Goal: Task Accomplishment & Management: Complete application form

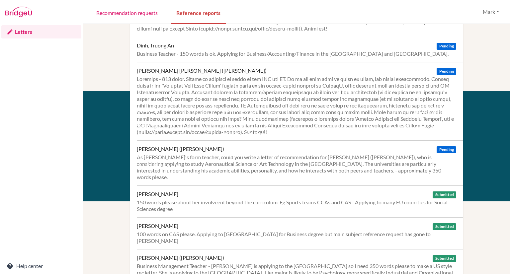
scroll to position [218, 0]
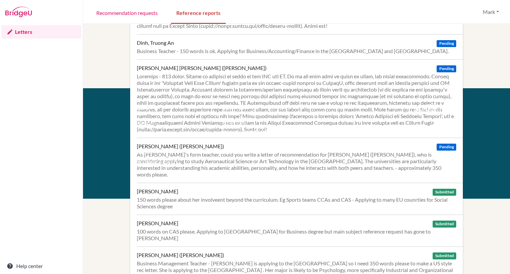
click at [205, 159] on li "Acknowledgements" at bounding box center [170, 162] width 74 height 10
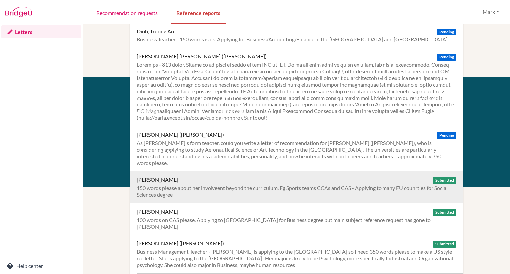
scroll to position [229, 0]
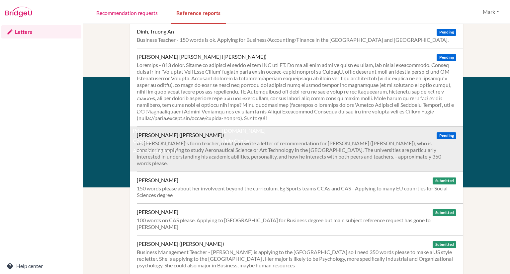
click at [375, 154] on div "As [PERSON_NAME]'s form teacher, could you write a letter of recommendation for…" at bounding box center [297, 153] width 320 height 27
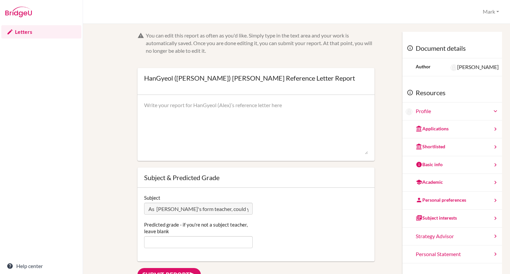
click at [191, 107] on textarea at bounding box center [256, 128] width 224 height 53
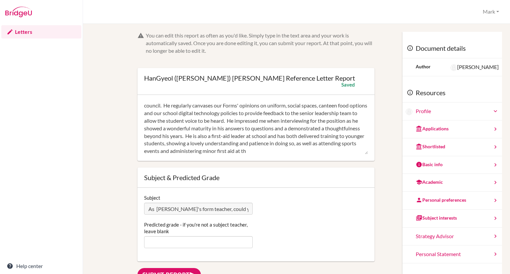
scroll to position [22, 0]
click at [215, 151] on textarea "Alex is an active member of my Form class and he has taken on a number of stude…" at bounding box center [256, 128] width 224 height 53
click at [245, 151] on textarea "Alex is an active member of my Form class and he has taken on a number of stude…" at bounding box center [256, 128] width 224 height 53
click at [310, 155] on div "Alex is an active member of my Form class and he has taken on a number of stude…" at bounding box center [255, 128] width 237 height 66
click at [310, 153] on textarea "Alex is an active member of my Form class and he has taken on a number of stude…" at bounding box center [256, 128] width 224 height 53
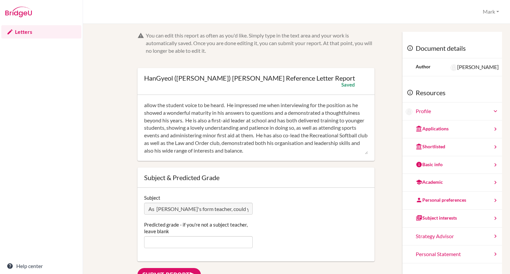
scroll to position [0, 0]
drag, startPoint x: 173, startPoint y: 152, endPoint x: 137, endPoint y: 90, distance: 72.0
click at [137, 90] on div "HanGyeol (Alex) Kim’s Reference Letter Report Open info Info Saved" at bounding box center [255, 114] width 237 height 93
click at [297, 113] on textarea "Alex is an active member of my Form class and he has taken on a number of stude…" at bounding box center [256, 128] width 224 height 53
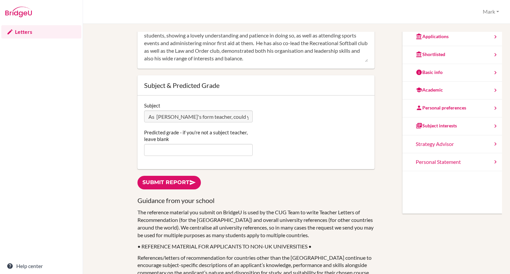
scroll to position [104, 0]
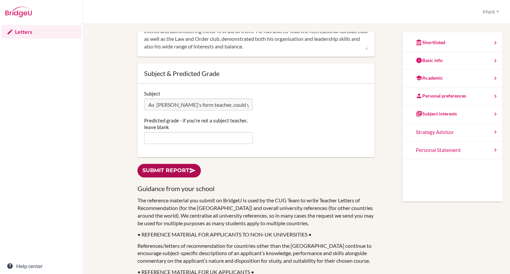
type textarea "Alex is an active member of my Form class and he has taken on a number of stude…"
click at [177, 170] on link "Submit report" at bounding box center [168, 171] width 63 height 14
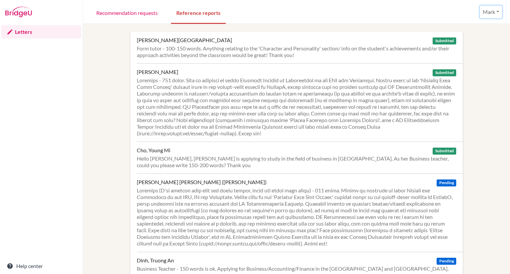
click at [489, 15] on button "Mark" at bounding box center [491, 12] width 22 height 13
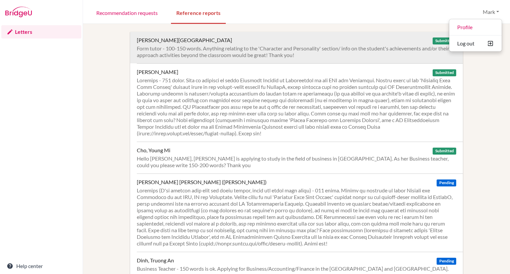
click at [183, 50] on div "Form tutor - 100-150 words. Anything relating to the 'Character and Personality…" at bounding box center [297, 51] width 320 height 13
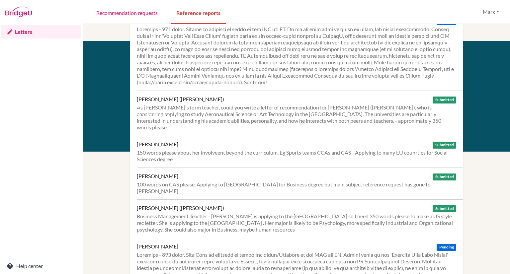
scroll to position [266, 0]
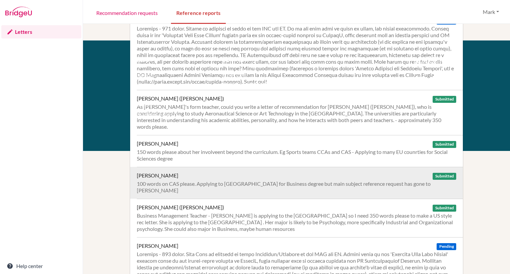
click at [189, 181] on div "100 words on CAS please. Applying to UK for Business degree but main subject re…" at bounding box center [297, 187] width 320 height 13
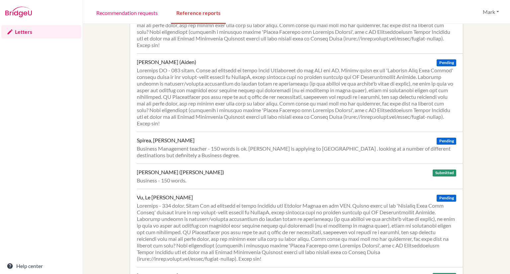
scroll to position [532, 0]
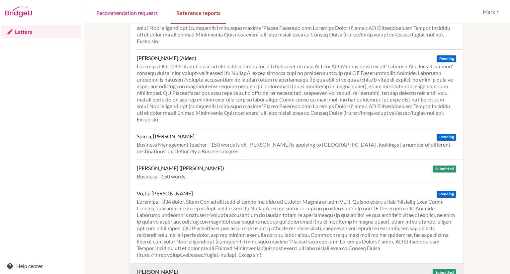
click at [208, 269] on div "Wekezer, Oliver Submitted" at bounding box center [297, 272] width 320 height 7
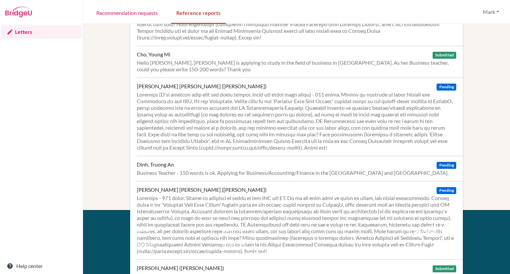
scroll to position [0, 0]
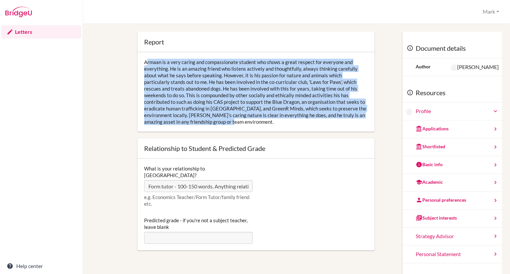
drag, startPoint x: 244, startPoint y: 122, endPoint x: 143, endPoint y: 64, distance: 116.3
click at [143, 64] on div "Armaan is a very caring and compassionate student who shows a great respect for…" at bounding box center [255, 92] width 237 height 80
copy div "Armaan is a very caring and compassionate student who shows a great respect for…"
click at [211, 106] on div "Armaan is a very caring and compassionate student who shows a great respect for…" at bounding box center [255, 92] width 237 height 80
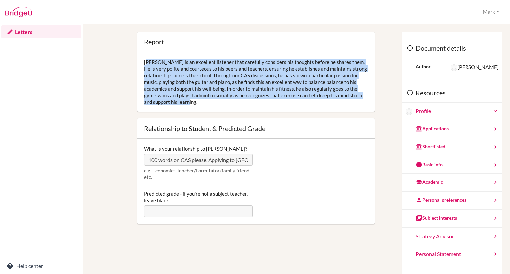
drag, startPoint x: 202, startPoint y: 101, endPoint x: 139, endPoint y: 58, distance: 75.8
click at [139, 58] on div "Anh Khoa is an excellent listener that carefully considers his thoughts before …" at bounding box center [255, 82] width 237 height 60
copy div "Anh Khoa is an excellent listener that carefully considers his thoughts before …"
drag, startPoint x: 209, startPoint y: 103, endPoint x: 142, endPoint y: 62, distance: 77.7
click at [142, 62] on div "[PERSON_NAME] is particularly engaged in TOK, regularly contributing insightful…" at bounding box center [255, 82] width 237 height 60
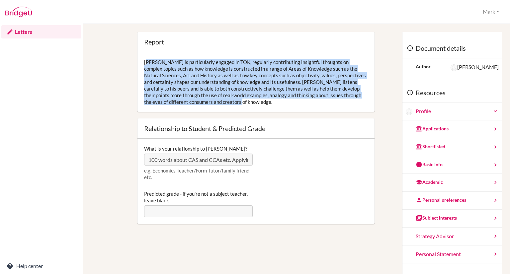
copy div "[PERSON_NAME] is particularly engaged in TOK, regularly contributing insightful…"
